Goal: Check status: Check status

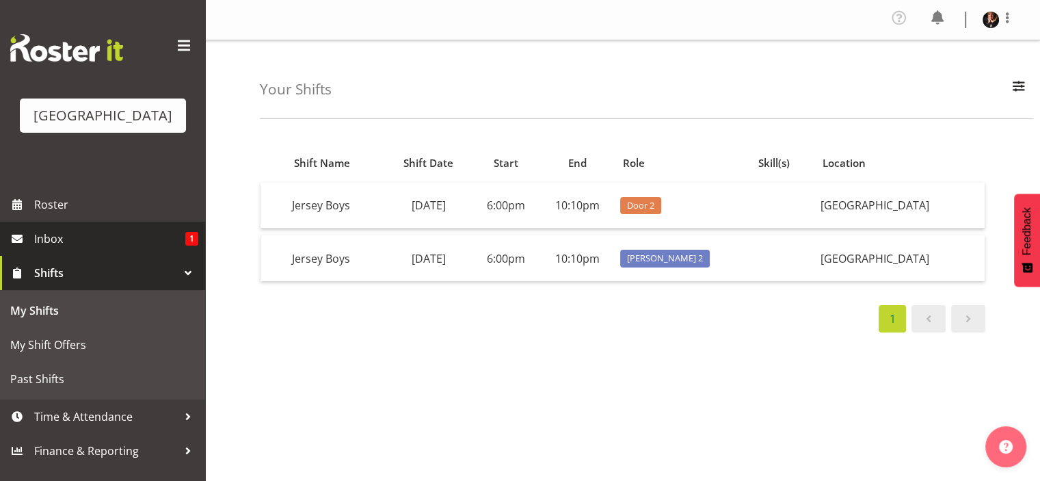
click at [77, 249] on span "Inbox" at bounding box center [109, 238] width 151 height 21
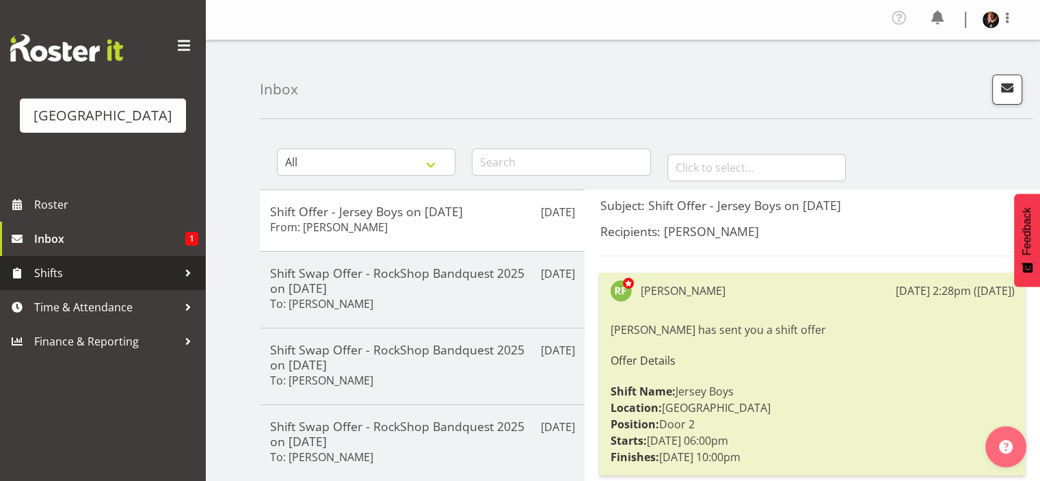
click at [77, 283] on span "Shifts" at bounding box center [106, 273] width 144 height 21
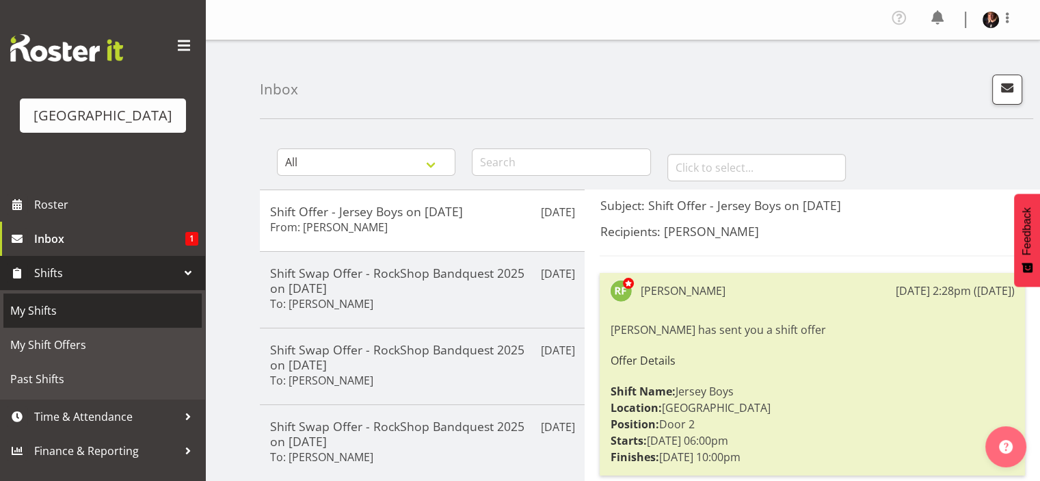
click at [74, 321] on span "My Shifts" at bounding box center [102, 310] width 185 height 21
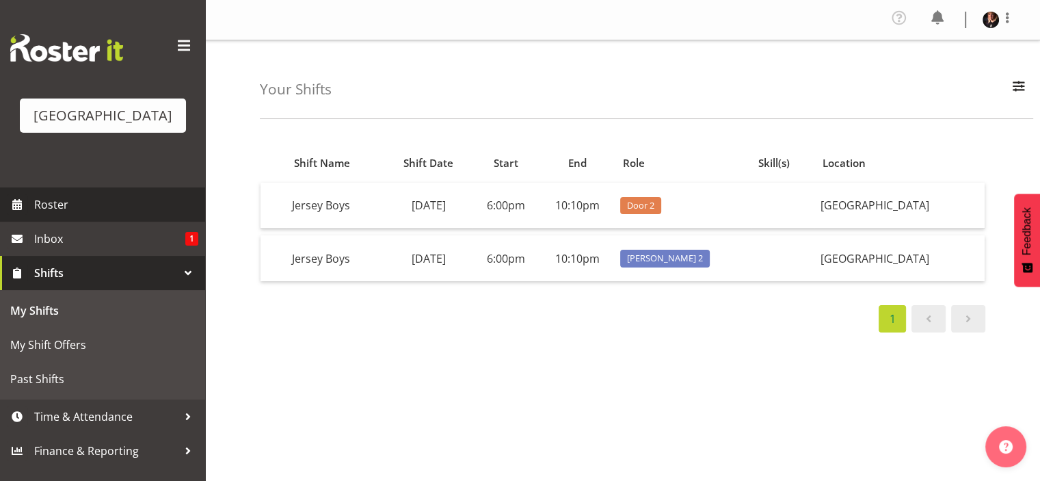
click at [54, 215] on span "Roster" at bounding box center [116, 204] width 164 height 21
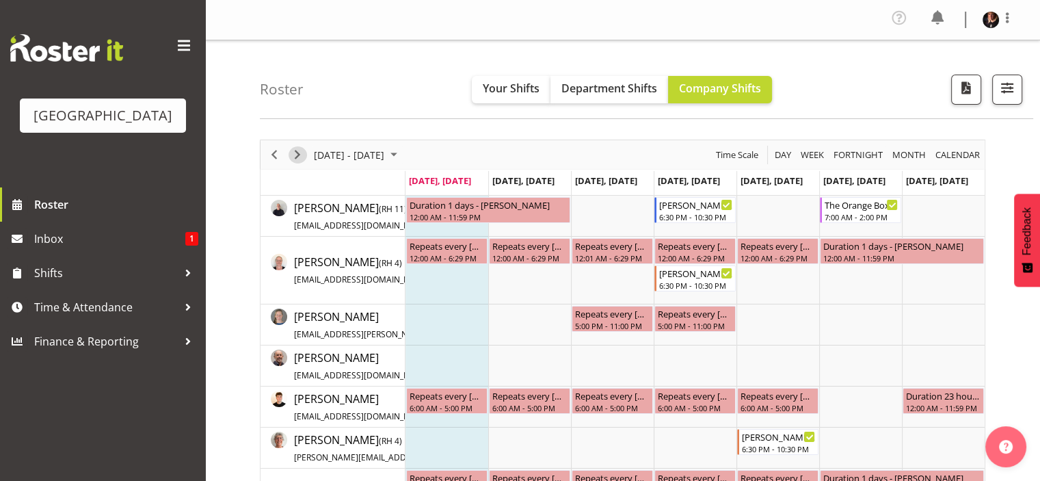
click at [294, 155] on span "Next" at bounding box center [297, 154] width 16 height 17
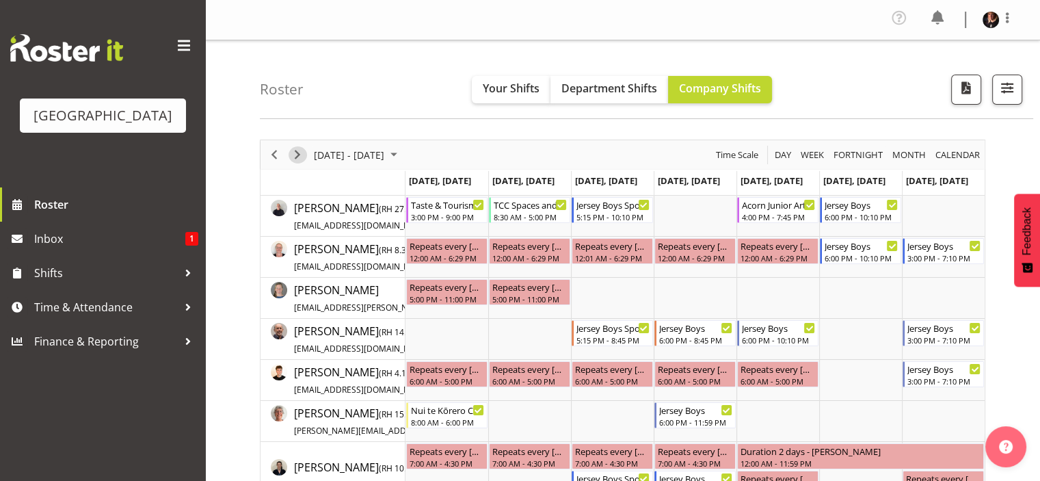
click at [300, 157] on span "Next" at bounding box center [297, 154] width 16 height 17
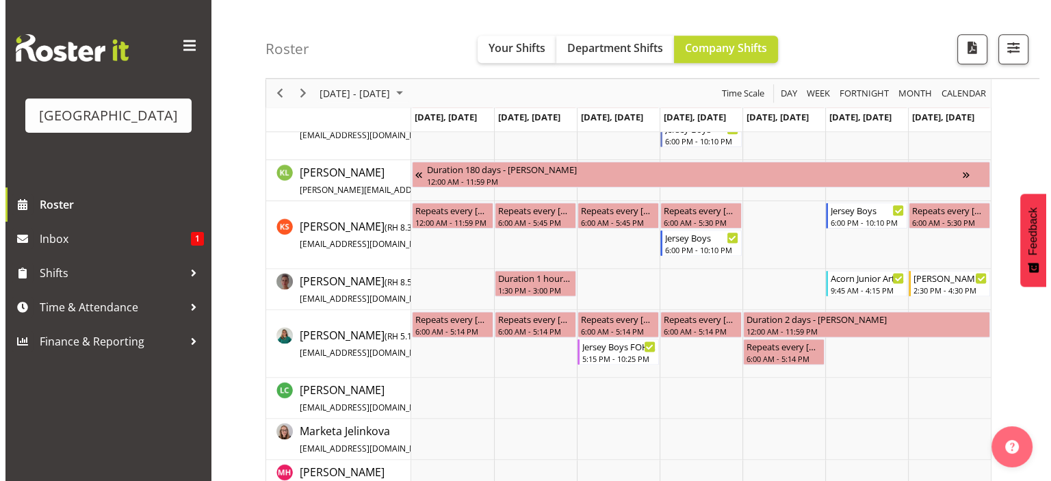
scroll to position [2052, 0]
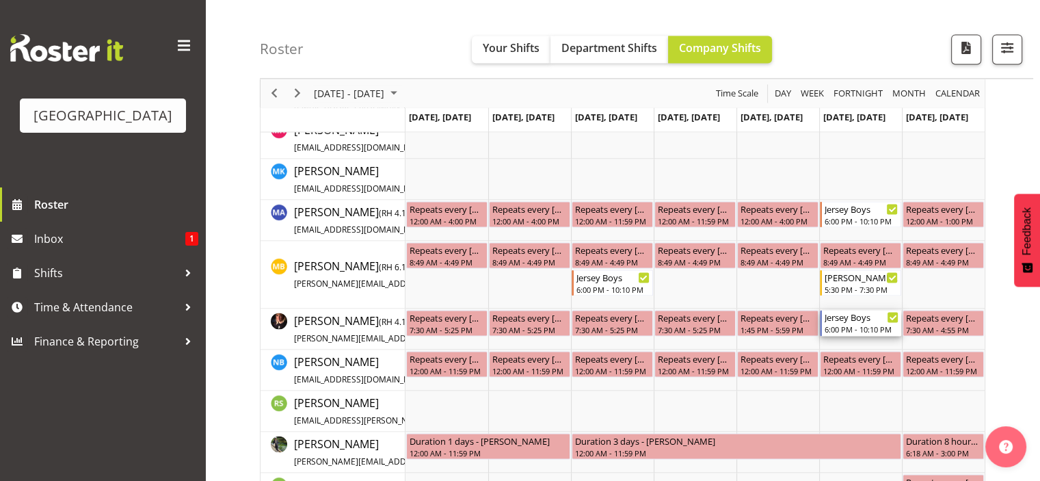
click at [851, 320] on div "Jersey Boys" at bounding box center [862, 317] width 74 height 14
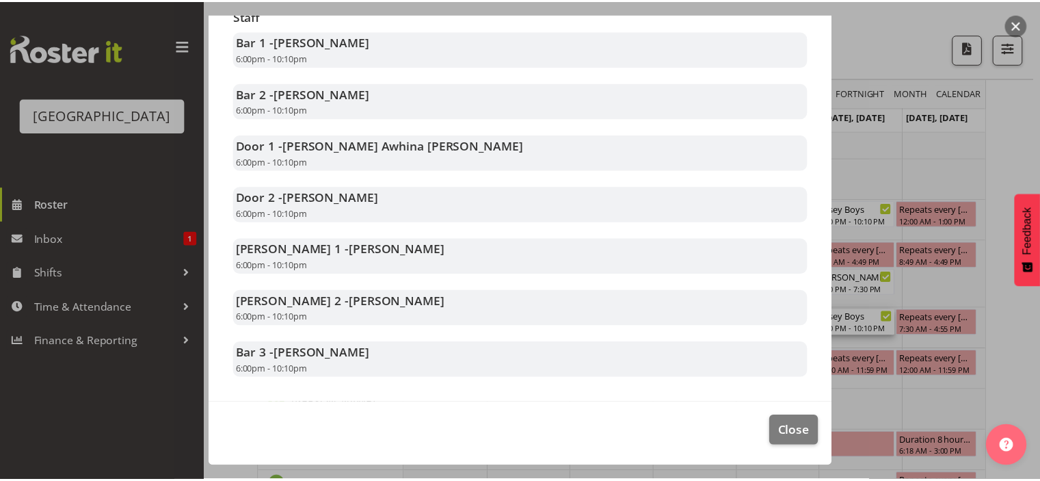
scroll to position [298, 0]
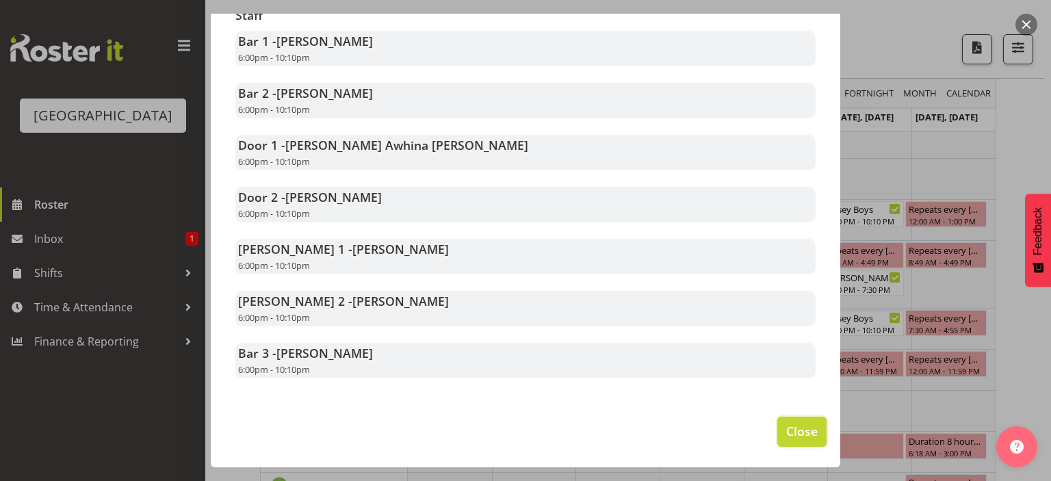
click at [794, 430] on span "Close" at bounding box center [801, 431] width 31 height 18
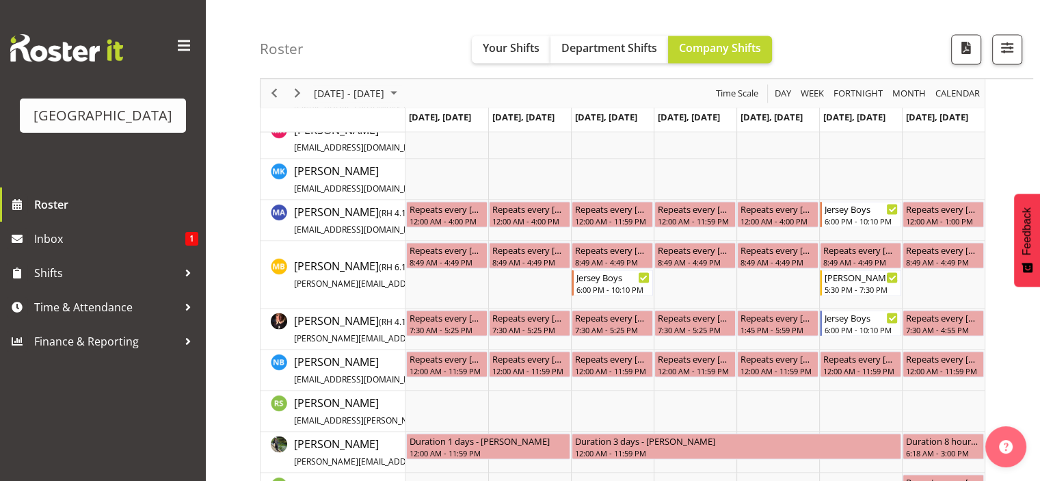
click at [286, 92] on div "Timeline Week of September 15, 2025" at bounding box center [297, 93] width 23 height 29
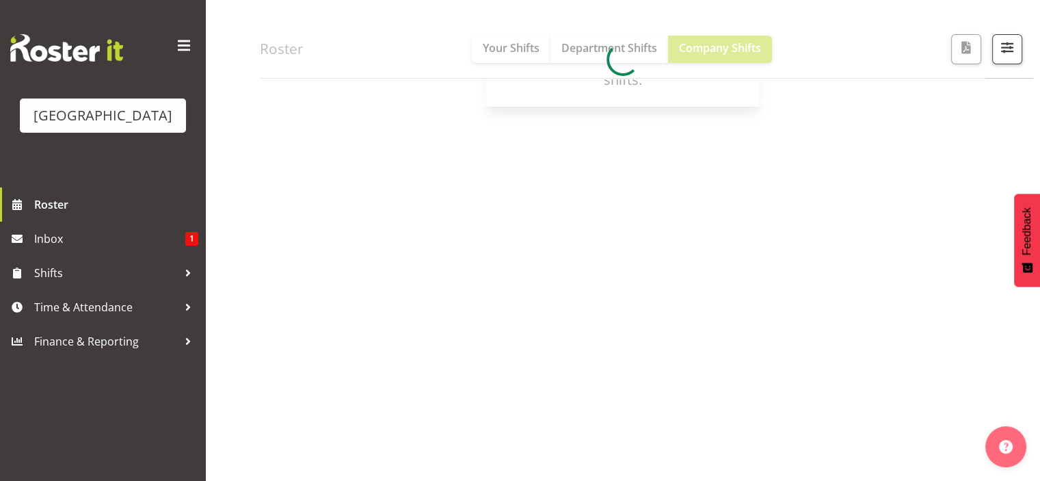
scroll to position [195, 0]
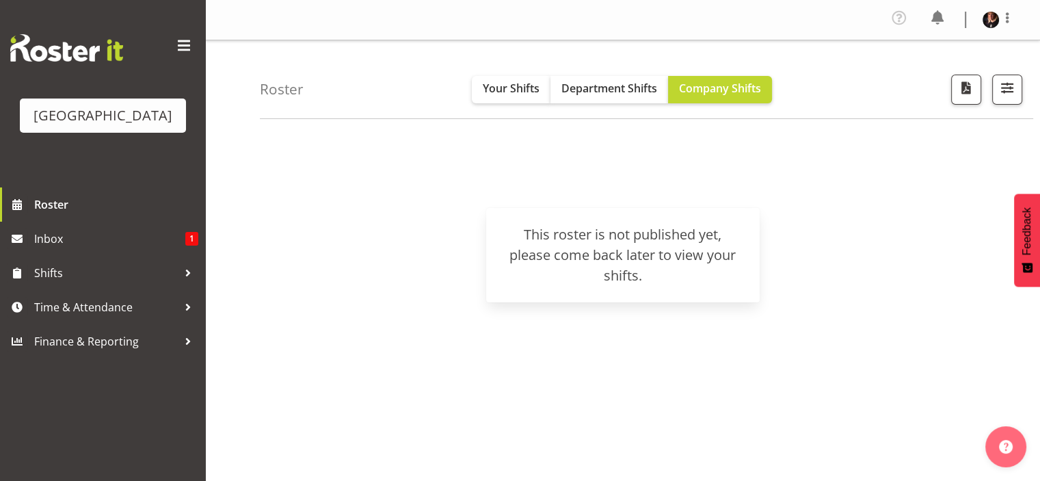
scroll to position [195, 0]
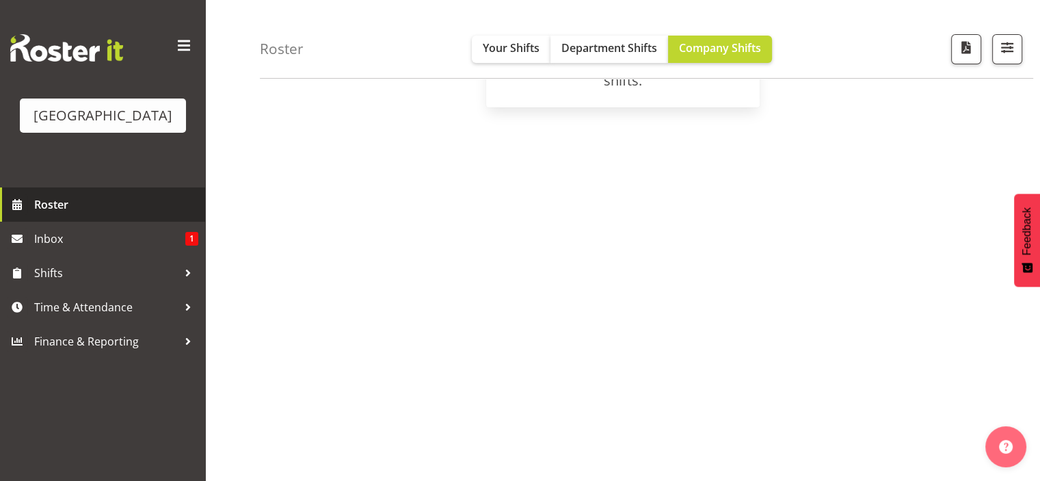
click at [68, 215] on span "Roster" at bounding box center [116, 204] width 164 height 21
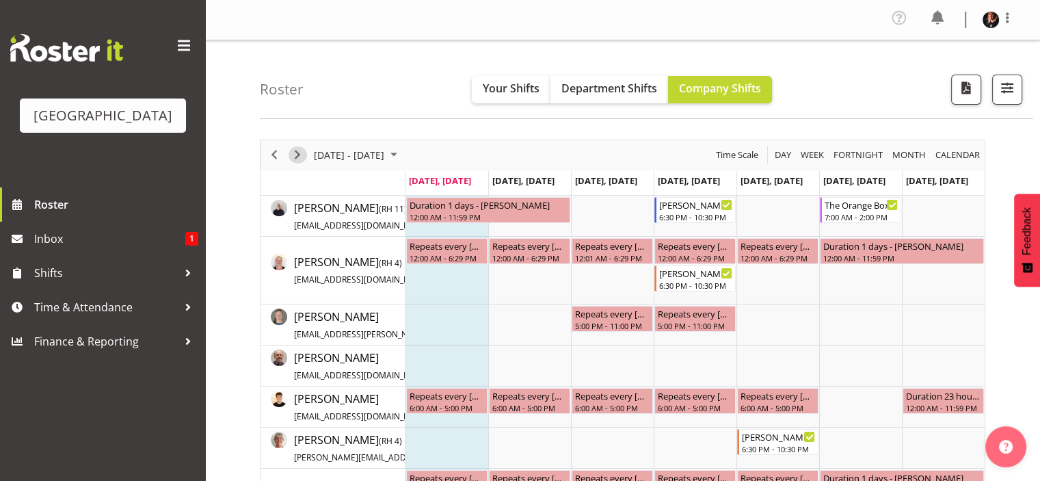
click at [296, 153] on span "Next" at bounding box center [297, 154] width 16 height 17
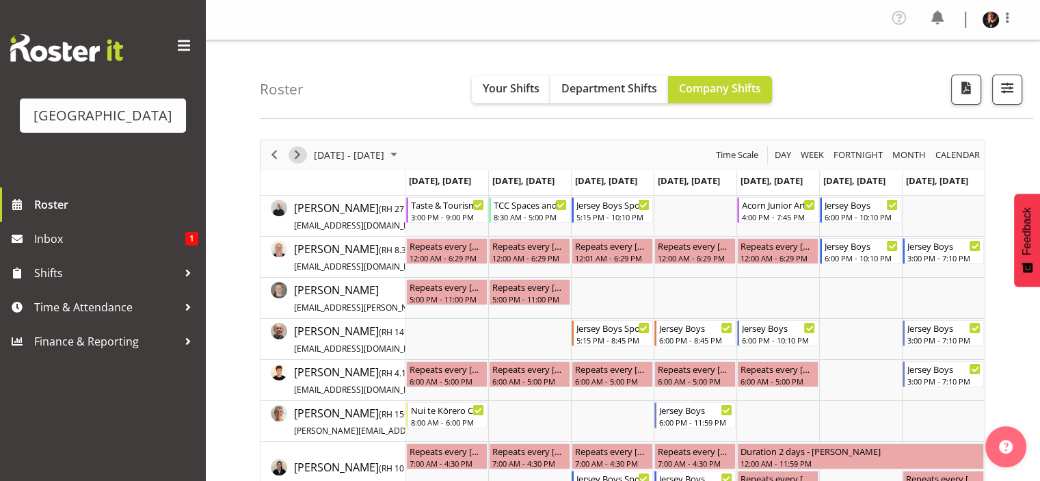
click at [296, 153] on span "Next" at bounding box center [297, 154] width 16 height 17
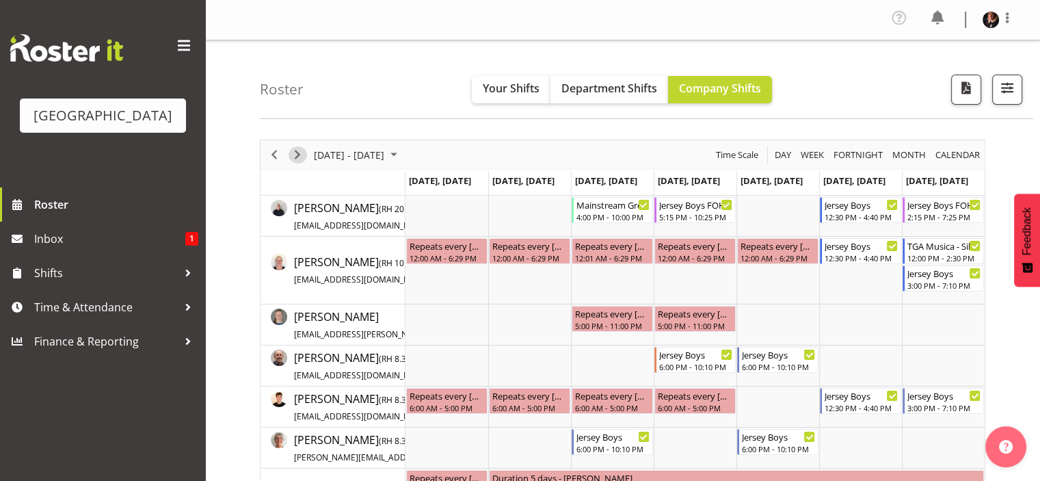
click at [296, 153] on span "Next" at bounding box center [297, 154] width 16 height 17
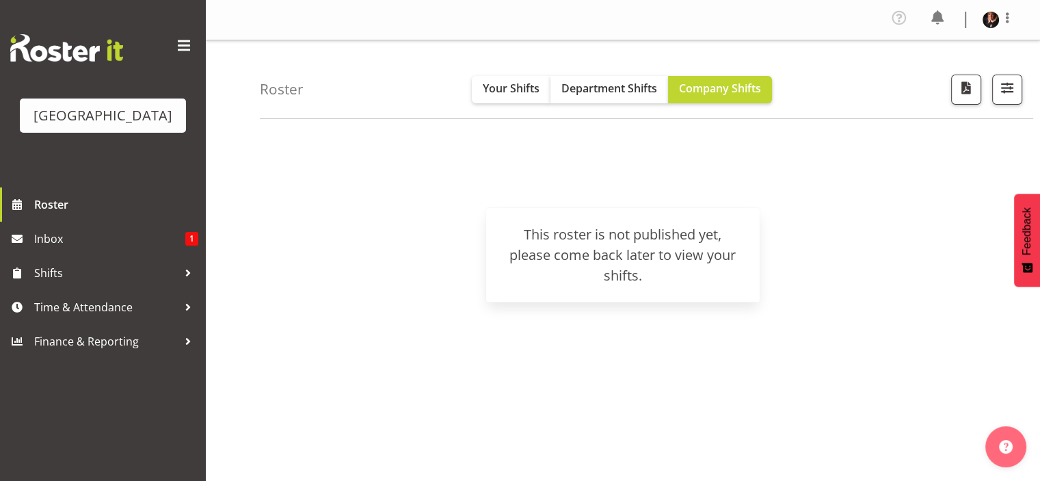
click at [468, 349] on div "[DATE] - [DATE] [DATE] Day Week Fortnight Month calendar Month Agenda Time Scal…" at bounding box center [650, 402] width 780 height 547
